Goal: Task Accomplishment & Management: Use online tool/utility

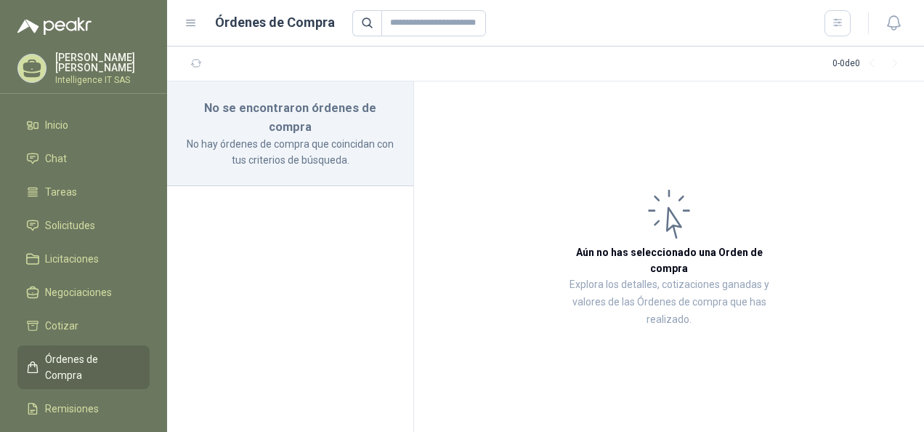
click at [77, 318] on li "Cotizar" at bounding box center [83, 326] width 115 height 16
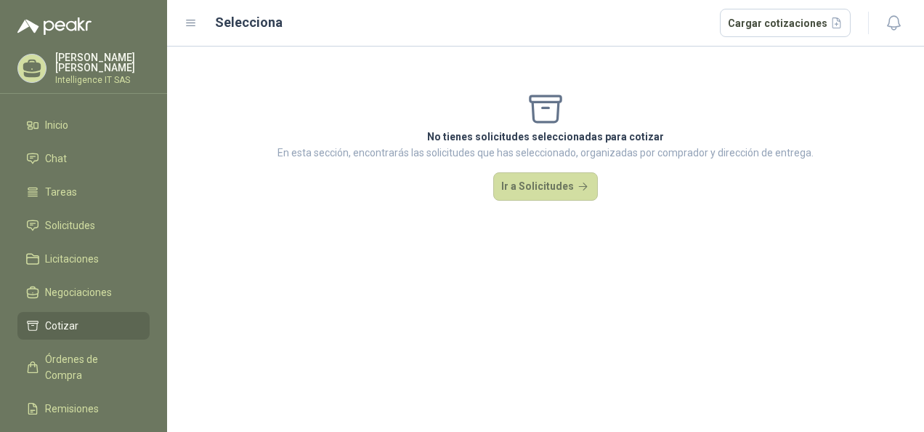
click at [554, 190] on button "Ir a Solicitudes" at bounding box center [545, 186] width 105 height 29
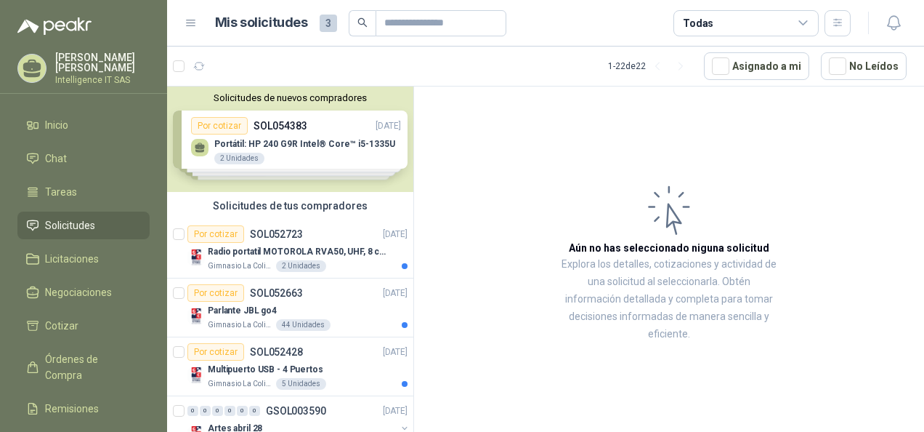
click at [312, 142] on div "Solicitudes de nuevos compradores Por cotizar SOL054383 [DATE] Portátil: HP 240…" at bounding box center [290, 138] width 246 height 105
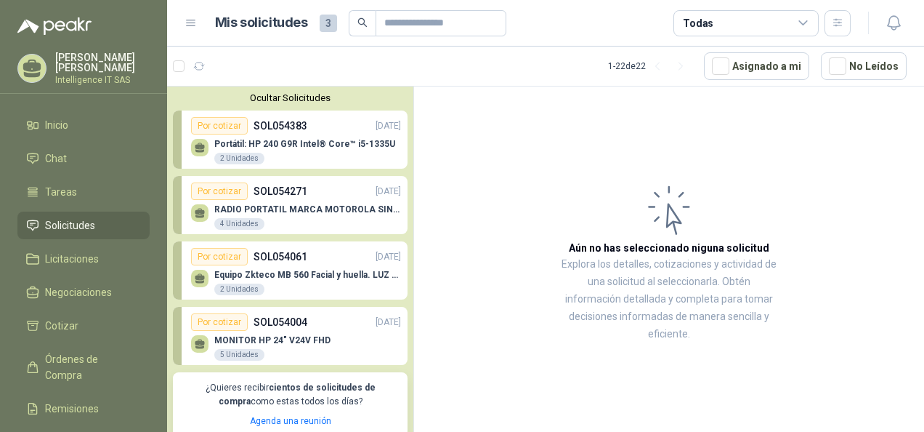
click at [312, 142] on p "Portátil: HP 240 G9R Intel® Core™ i5-1335U" at bounding box center [304, 144] width 181 height 10
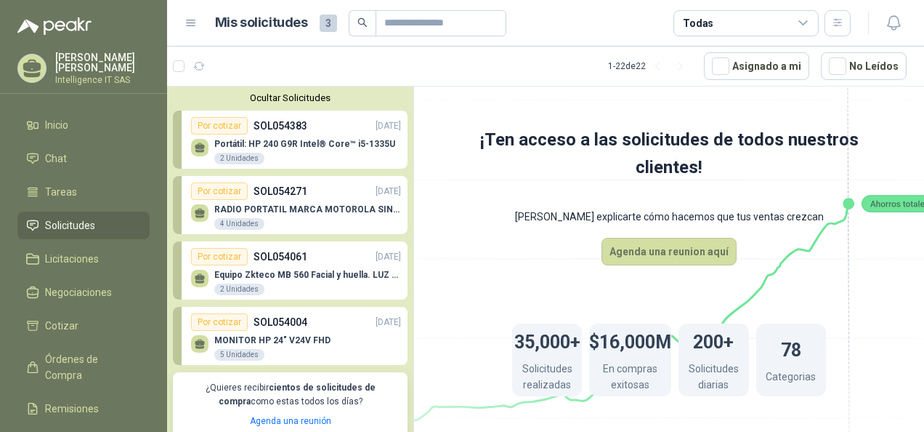
click at [218, 129] on div "Por cotizar" at bounding box center [219, 125] width 57 height 17
click at [213, 131] on div "Por cotizar" at bounding box center [219, 125] width 57 height 17
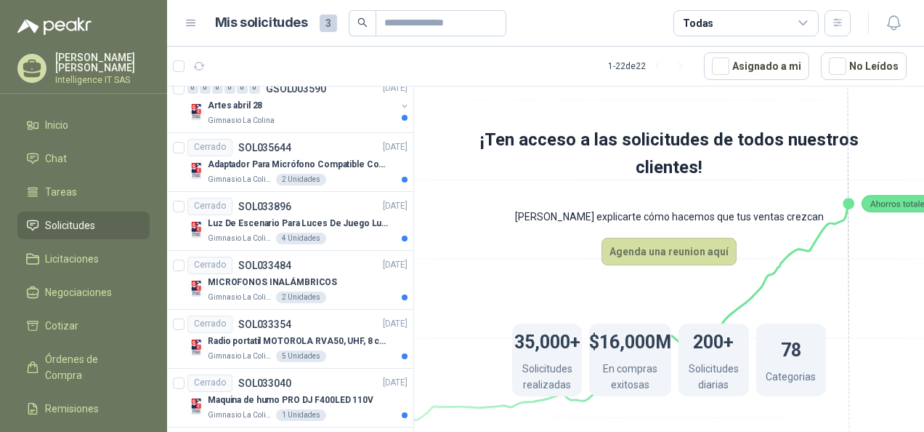
scroll to position [291, 0]
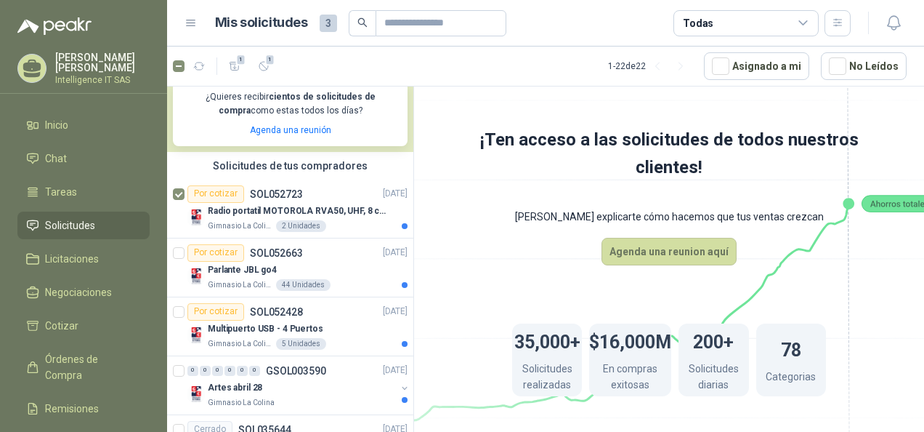
click at [390, 230] on div "Gimnasio La Colina 2 Unidades" at bounding box center [308, 226] width 200 height 12
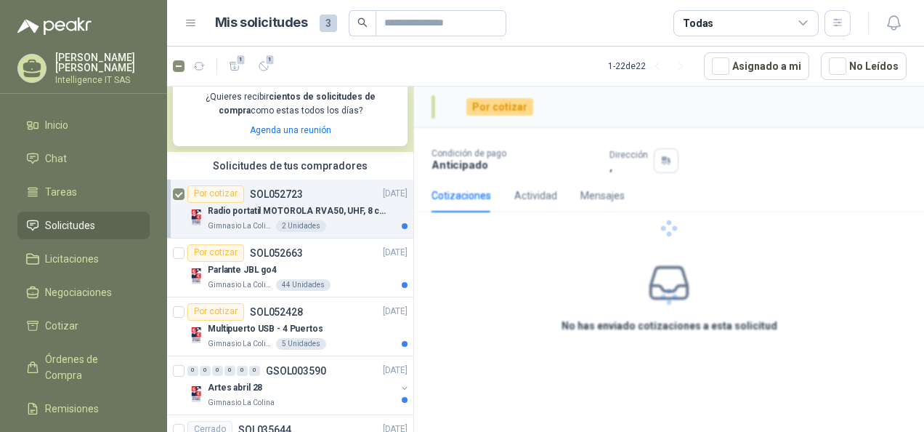
click at [320, 209] on p "Radio portatil MOTOROLA RVA50, UHF, 8 canales, 500MW" at bounding box center [298, 211] width 181 height 14
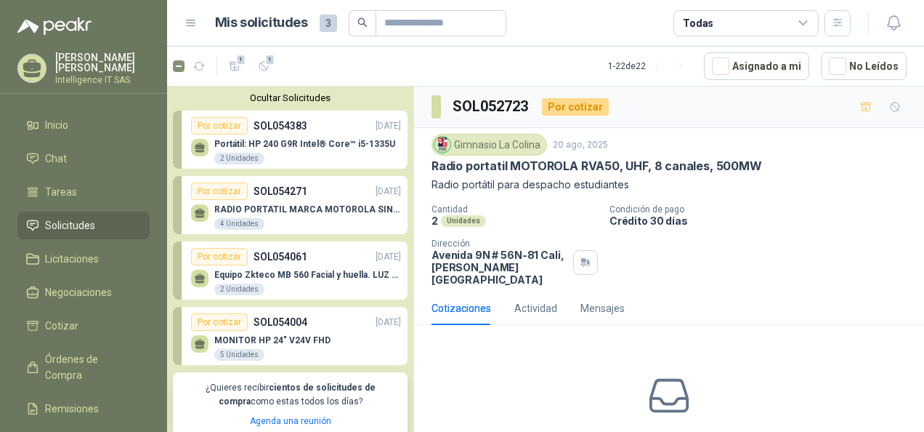
click at [205, 146] on icon at bounding box center [200, 148] width 12 height 12
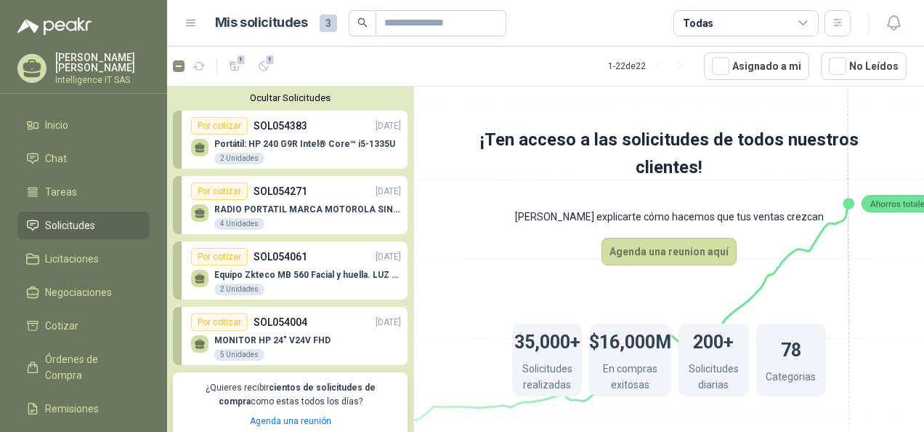
click at [355, 140] on p "Portátil: HP 240 G9R Intel® Core™ i5-1335U" at bounding box center [304, 144] width 181 height 10
click at [325, 23] on span "3" at bounding box center [328, 23] width 17 height 17
